Goal: Find specific page/section: Find specific page/section

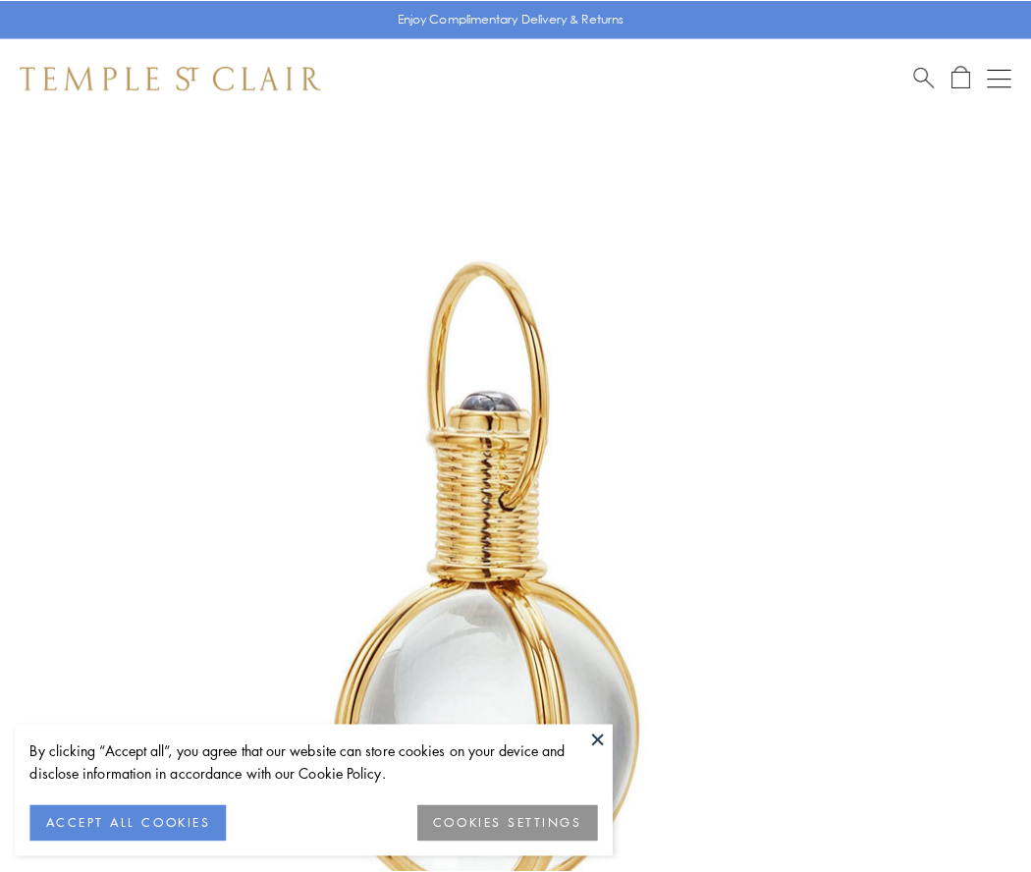
scroll to position [513, 0]
